Goal: Information Seeking & Learning: Learn about a topic

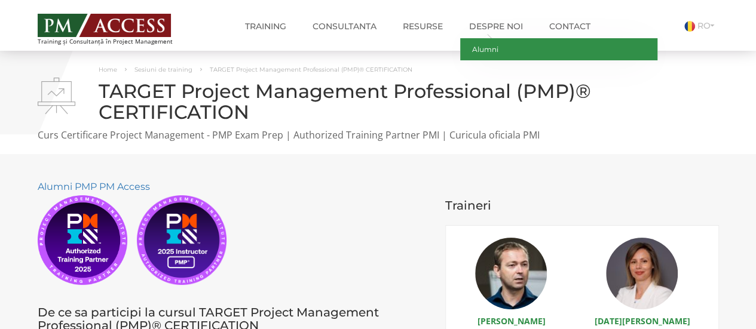
click at [477, 43] on link "Alumni" at bounding box center [558, 49] width 197 height 22
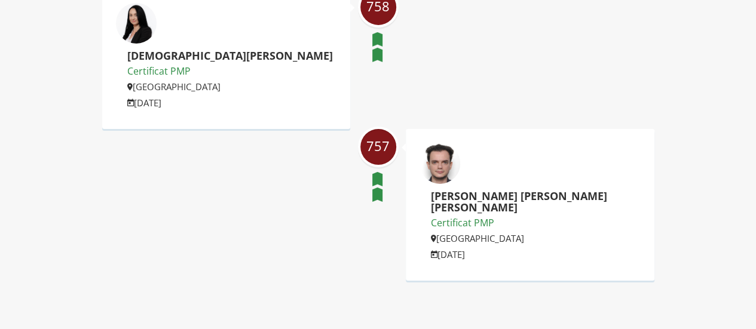
scroll to position [2032, 0]
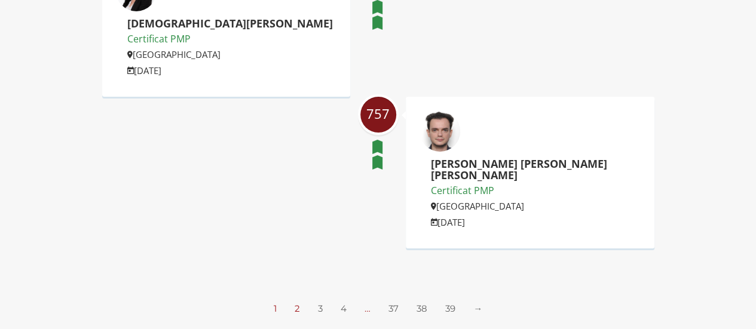
click at [297, 303] on link "2" at bounding box center [297, 308] width 5 height 11
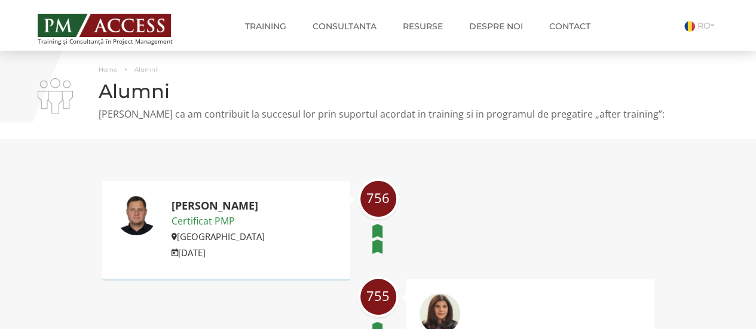
click at [137, 211] on img at bounding box center [136, 215] width 42 height 42
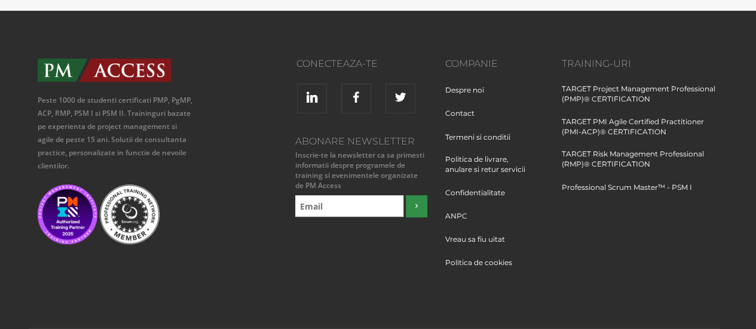
scroll to position [2056, 0]
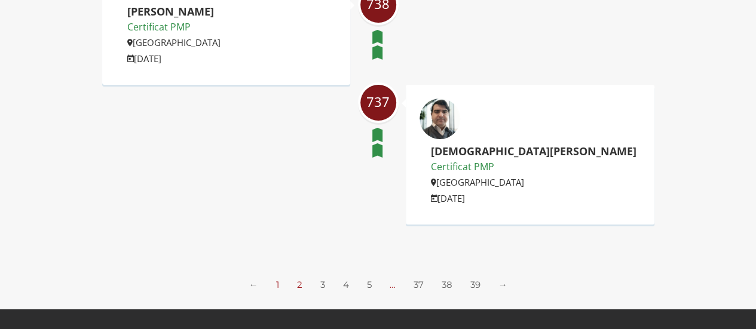
click at [278, 279] on link "1" at bounding box center [277, 284] width 3 height 11
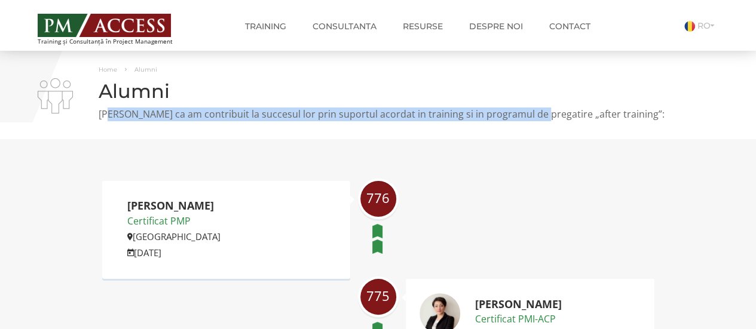
drag, startPoint x: 111, startPoint y: 117, endPoint x: 540, endPoint y: 108, distance: 428.6
click at [540, 108] on p "Suntem mandri ca am contribuit la succesul lor prin suportul acordat in trainin…" at bounding box center [378, 115] width 681 height 14
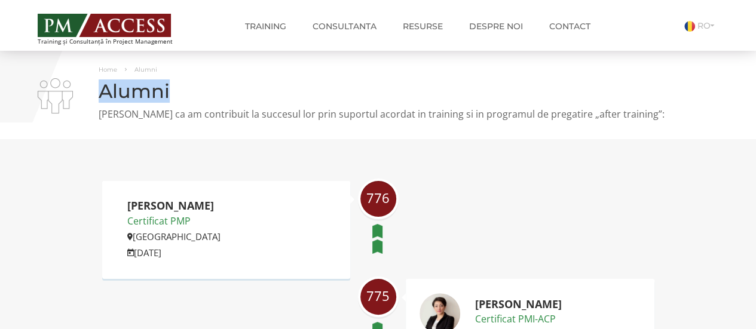
drag, startPoint x: 210, startPoint y: 76, endPoint x: 105, endPoint y: 83, distance: 106.0
click at [105, 83] on div "Home Alumni Alumni Suntem mandri ca am contribuit la succesul lor prin suportul…" at bounding box center [378, 95] width 699 height 65
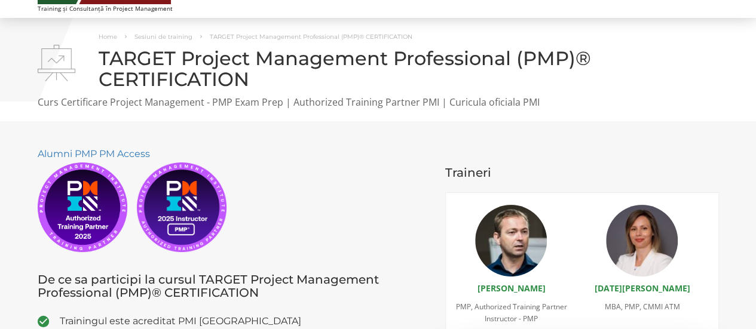
scroll to position [60, 0]
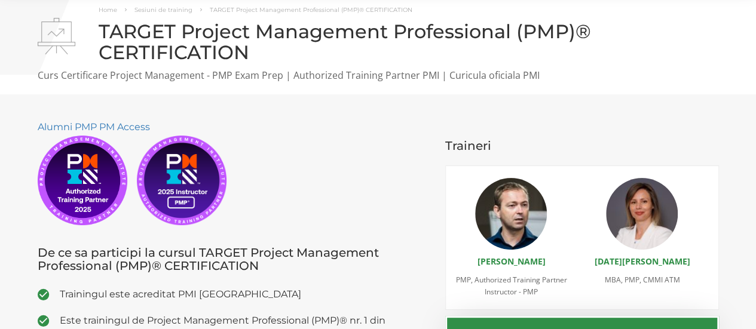
drag, startPoint x: 553, startPoint y: 264, endPoint x: 471, endPoint y: 262, distance: 82.5
click at [471, 262] on h4 "[PERSON_NAME]" at bounding box center [511, 262] width 123 height 12
copy link "[PERSON_NAME]"
